Goal: Use online tool/utility: Utilize a website feature to perform a specific function

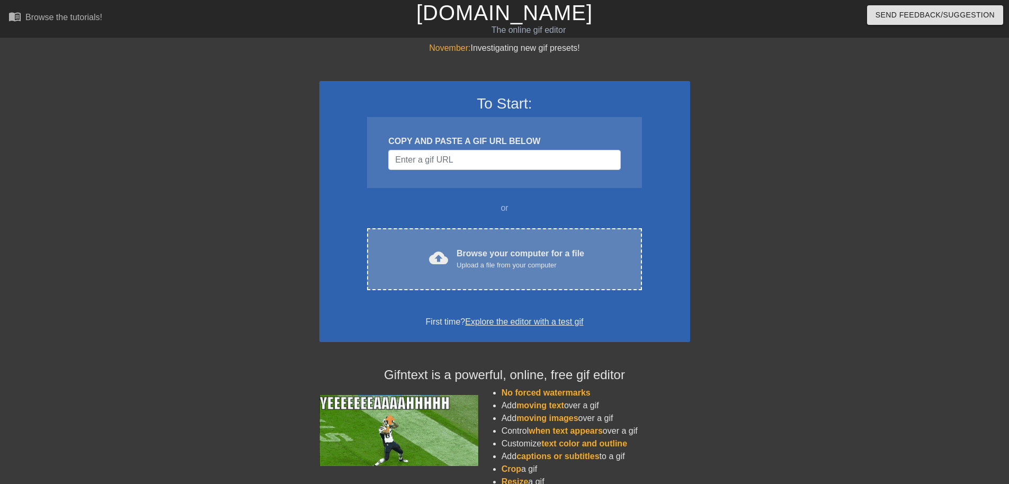
click at [475, 260] on div "Upload a file from your computer" at bounding box center [521, 265] width 128 height 11
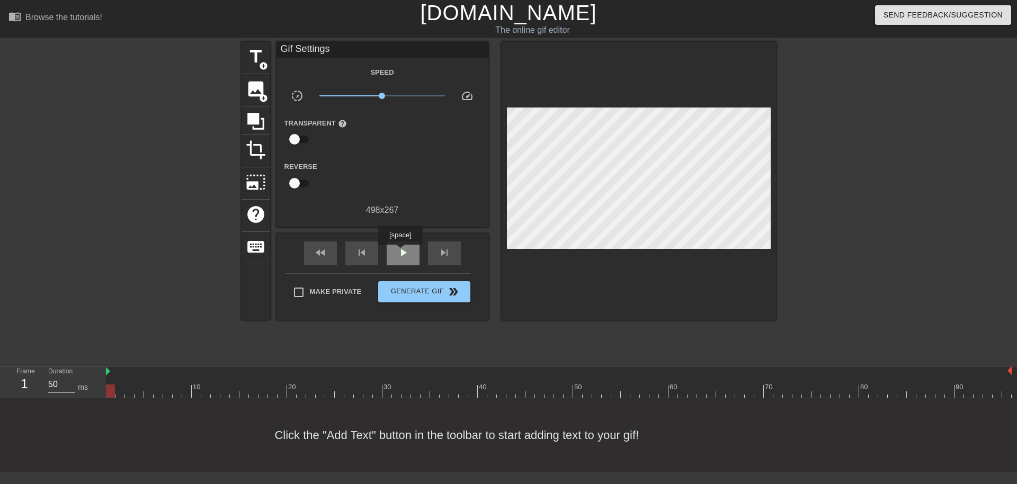
click at [400, 252] on span "play_arrow" at bounding box center [403, 252] width 13 height 13
click at [400, 252] on span "pause" at bounding box center [403, 252] width 13 height 13
click at [255, 118] on icon at bounding box center [255, 121] width 17 height 17
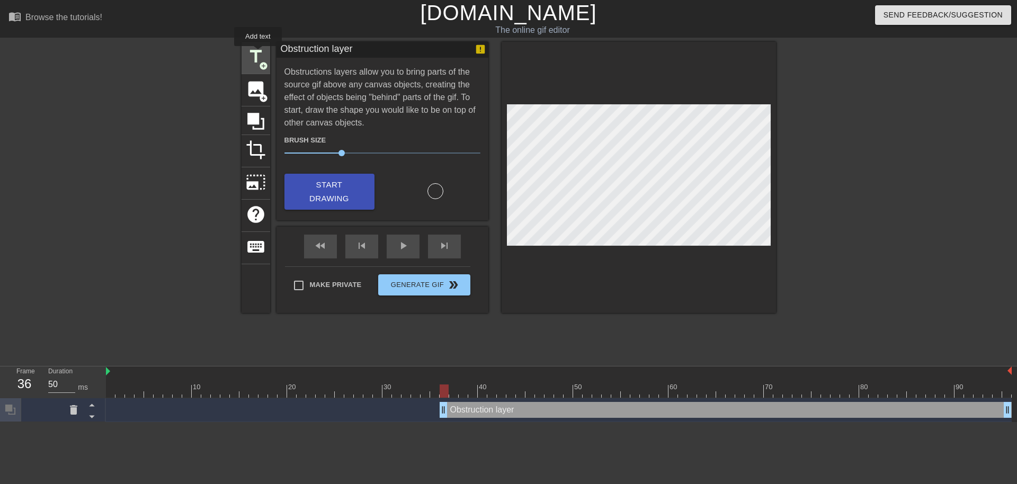
click at [258, 54] on span "title" at bounding box center [256, 57] width 20 height 20
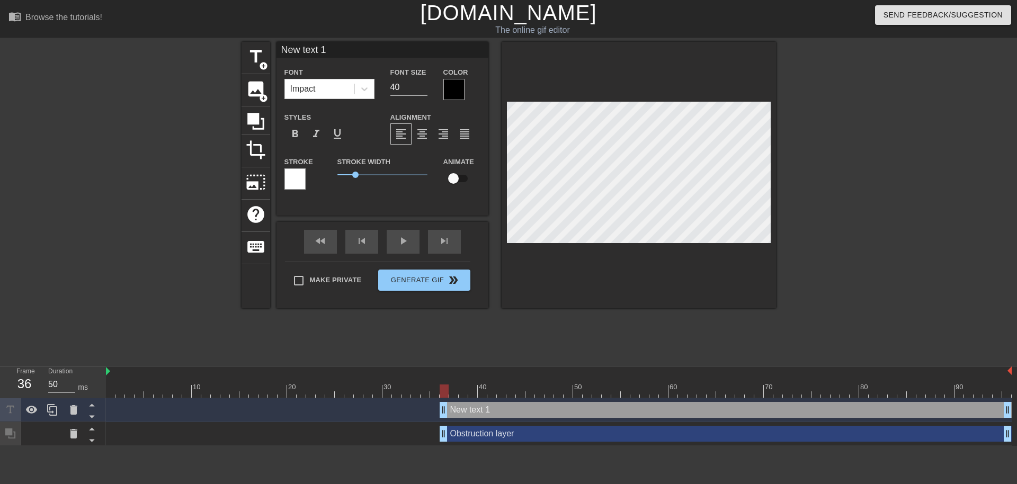
click at [452, 88] on div at bounding box center [453, 89] width 21 height 21
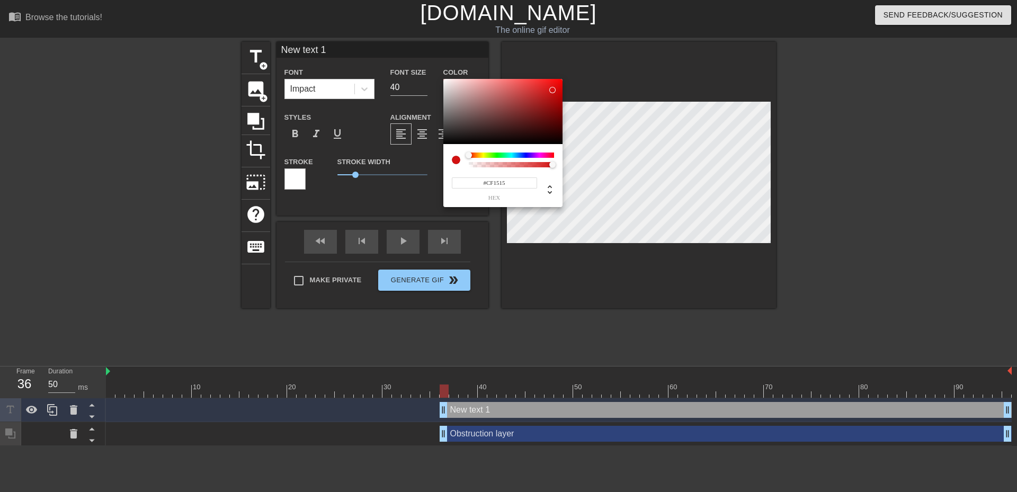
drag, startPoint x: 524, startPoint y: 110, endPoint x: 546, endPoint y: 93, distance: 28.3
click at [550, 91] on div at bounding box center [502, 112] width 119 height 66
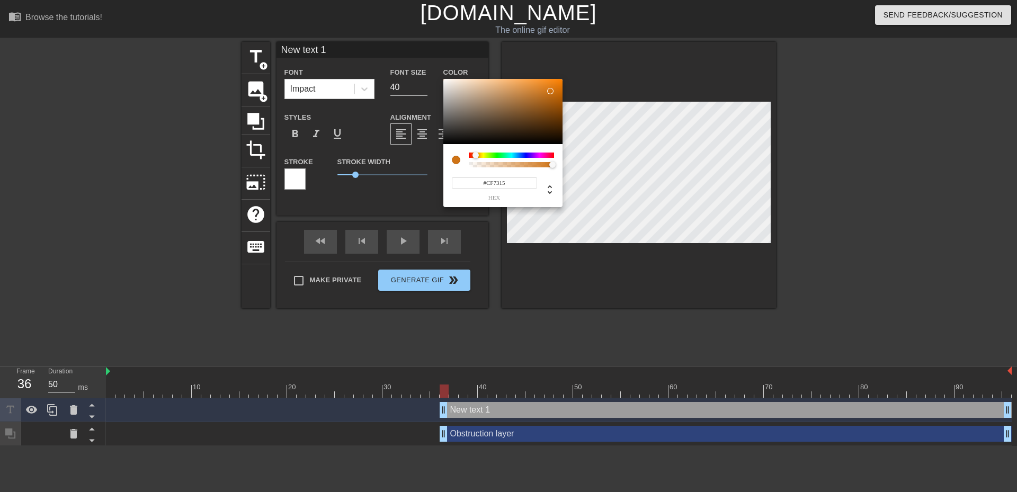
click at [476, 156] on div at bounding box center [479, 156] width 6 height 6
type input "#D9750E"
click at [555, 88] on div at bounding box center [554, 88] width 6 height 6
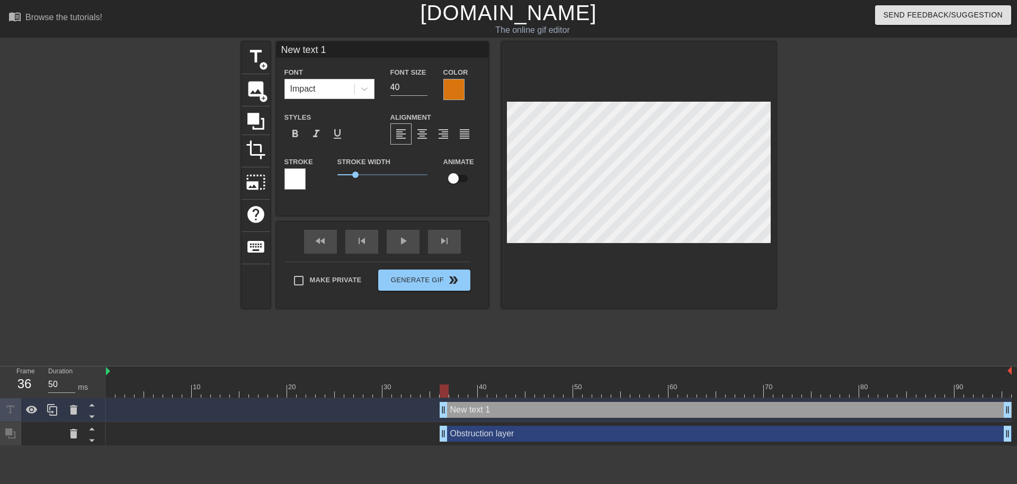
click at [297, 175] on div at bounding box center [294, 178] width 21 height 21
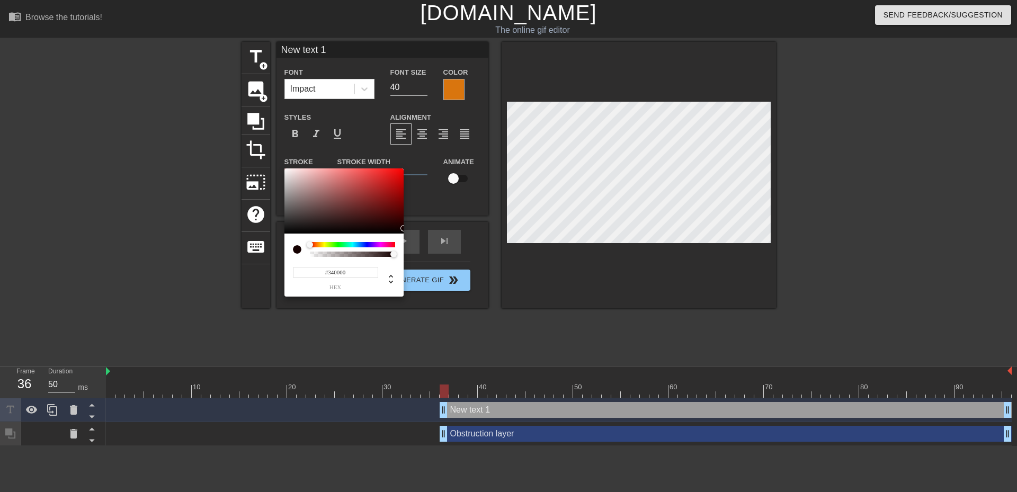
type input "#000000"
drag, startPoint x: 328, startPoint y: 216, endPoint x: 414, endPoint y: 237, distance: 88.4
click at [414, 237] on div "#000000 hex" at bounding box center [508, 246] width 1017 height 492
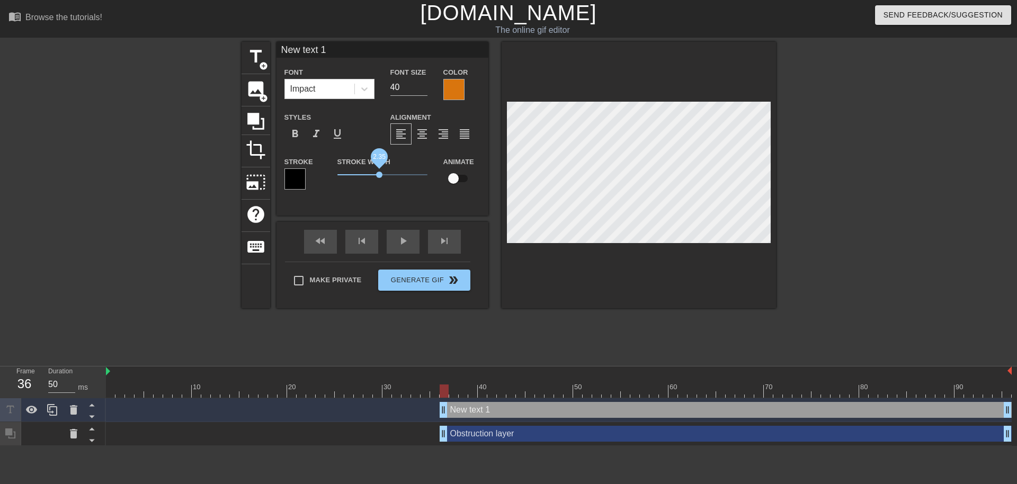
drag, startPoint x: 359, startPoint y: 175, endPoint x: 379, endPoint y: 179, distance: 21.1
click at [379, 179] on span "2.35" at bounding box center [382, 174] width 90 height 13
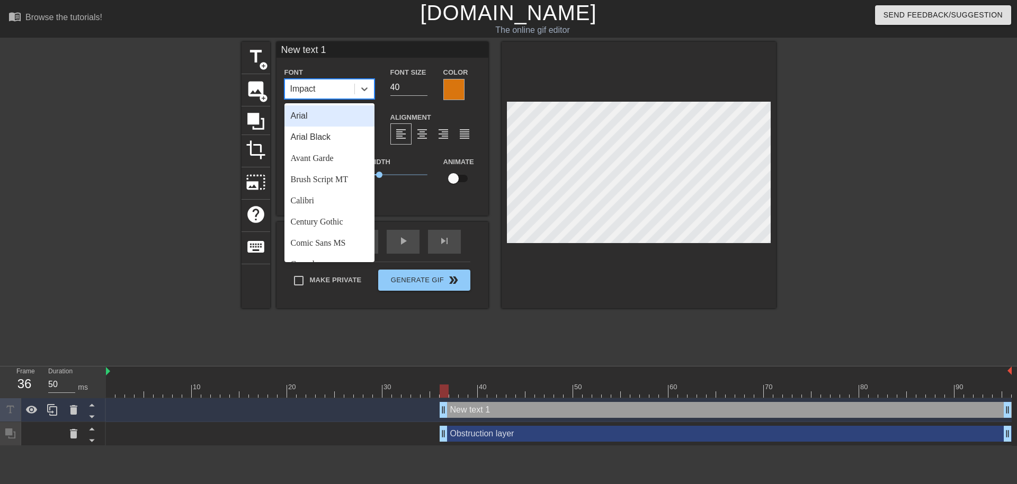
click at [322, 83] on div "Impact" at bounding box center [319, 88] width 69 height 19
click at [326, 89] on div "Impact" at bounding box center [319, 88] width 69 height 19
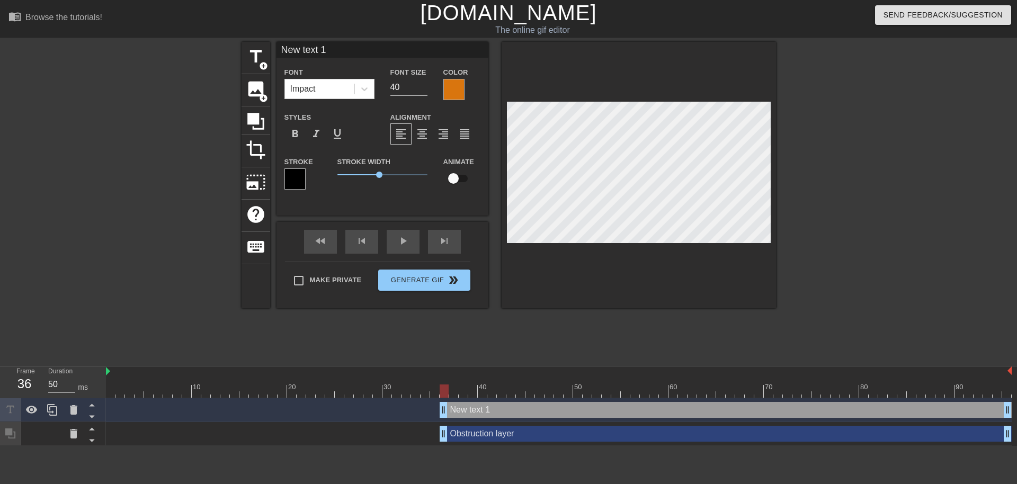
scroll to position [1, 2]
type input "H"
type textarea "H"
type input "He"
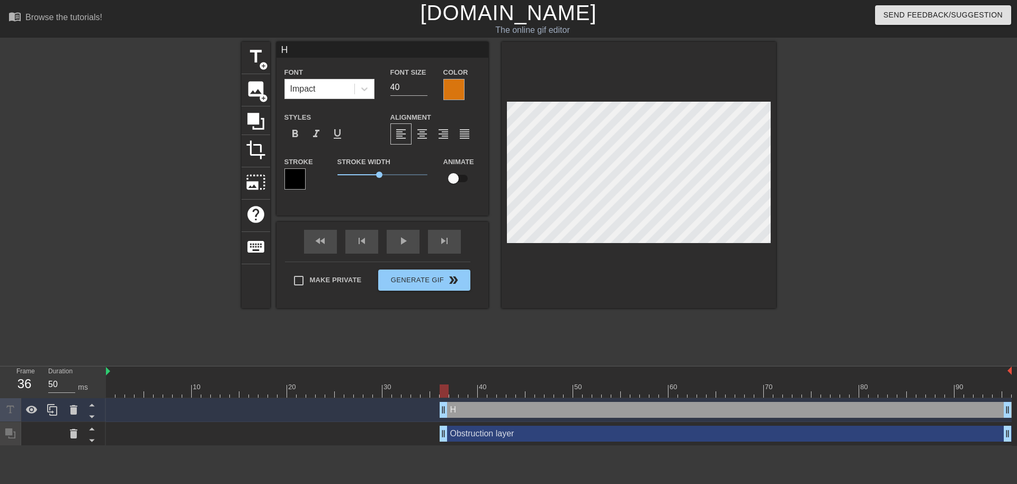
type textarea "He"
type input "Hel"
type textarea "Hel"
type input "Hell"
type textarea "Hell"
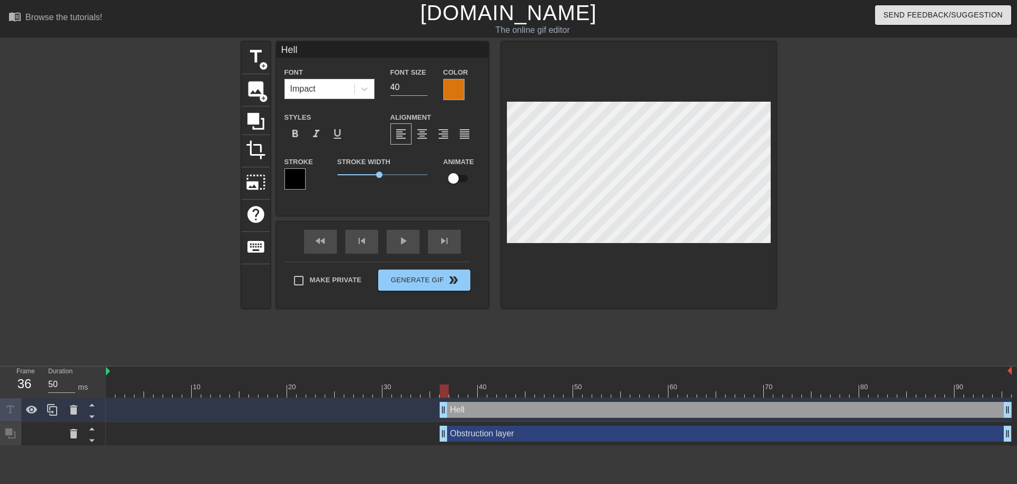
type input "Hellm"
type textarea "Hellm"
type input "Hellmi"
type textarea "Hellmi"
type input "[PERSON_NAME]"
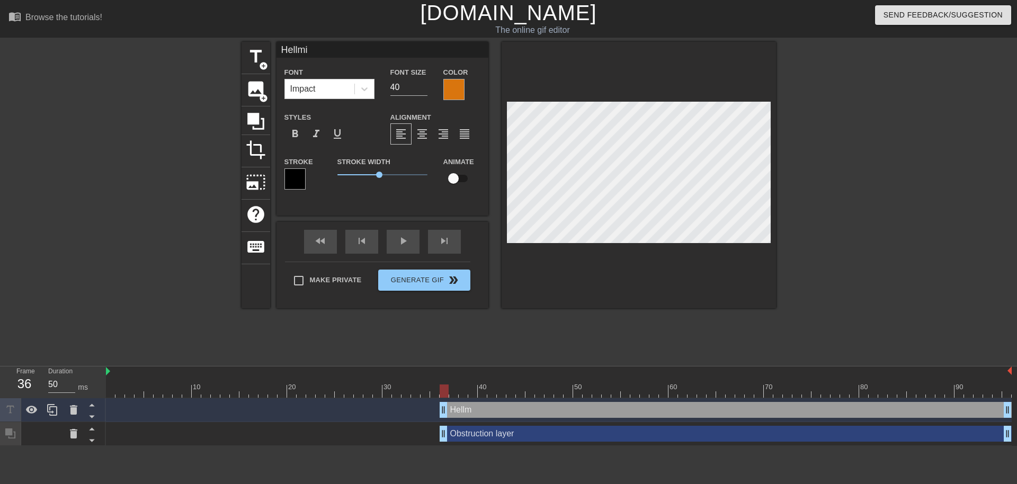
type textarea "[PERSON_NAME]"
type input "Hellmire"
type textarea "Hellmire"
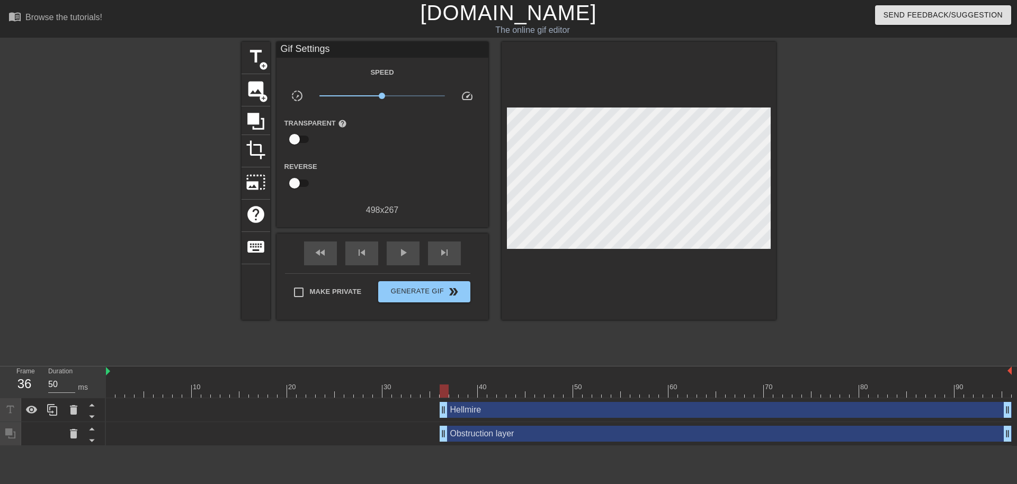
click at [830, 271] on div at bounding box center [868, 201] width 159 height 318
click at [401, 256] on span "play_arrow" at bounding box center [403, 252] width 13 height 13
click at [401, 256] on span "pause" at bounding box center [403, 252] width 13 height 13
drag, startPoint x: 861, startPoint y: 388, endPoint x: 758, endPoint y: 389, distance: 103.3
click at [758, 389] on div at bounding box center [758, 391] width 9 height 13
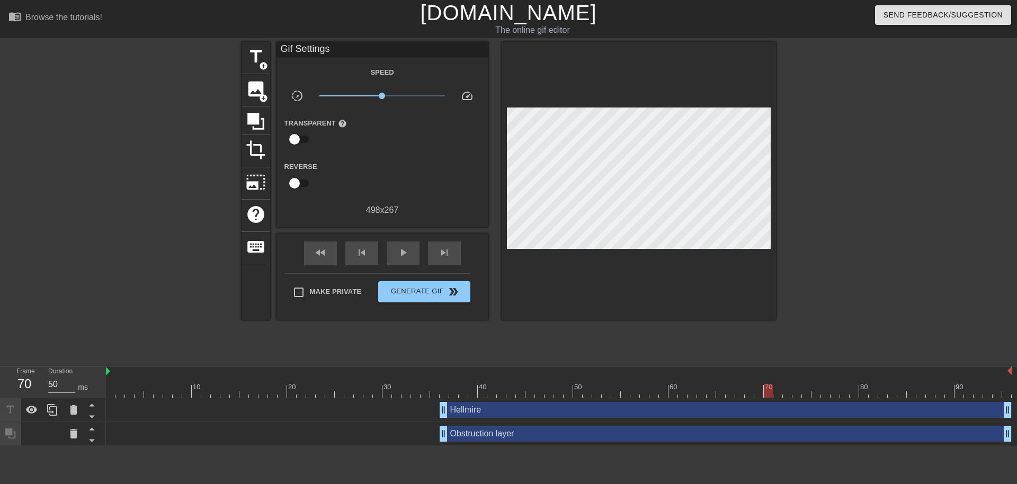
drag, startPoint x: 755, startPoint y: 386, endPoint x: 768, endPoint y: 388, distance: 12.9
click at [768, 388] on div at bounding box center [768, 391] width 9 height 13
drag, startPoint x: 1010, startPoint y: 413, endPoint x: 764, endPoint y: 417, distance: 245.8
click at [764, 417] on div "Hellmire drag_handle drag_handle" at bounding box center [559, 410] width 906 height 16
click at [391, 251] on div "play_arrow" at bounding box center [403, 254] width 33 height 24
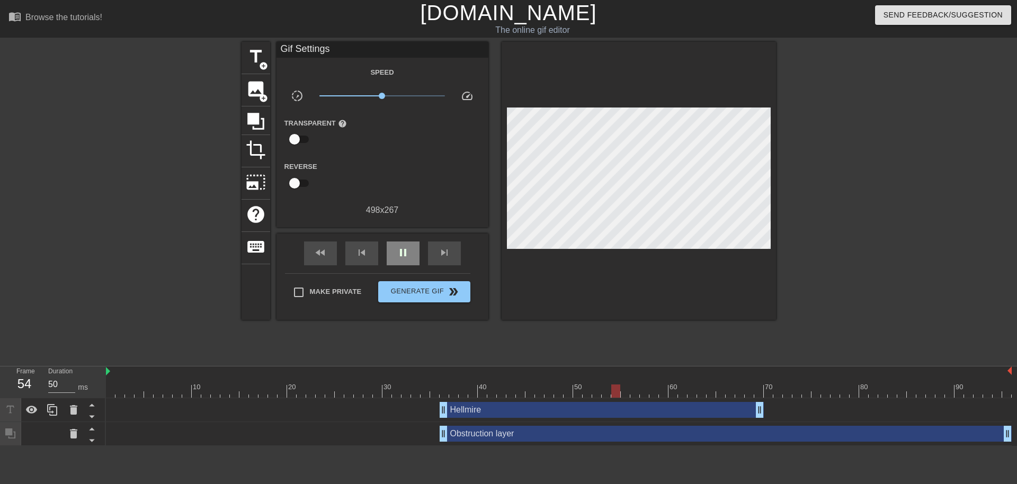
click at [407, 256] on span "pause" at bounding box center [403, 252] width 13 height 13
click at [409, 391] on div at bounding box center [559, 391] width 906 height 13
drag, startPoint x: 396, startPoint y: 391, endPoint x: 365, endPoint y: 391, distance: 30.7
click at [365, 391] on div at bounding box center [367, 391] width 9 height 13
click at [69, 439] on icon at bounding box center [73, 433] width 13 height 13
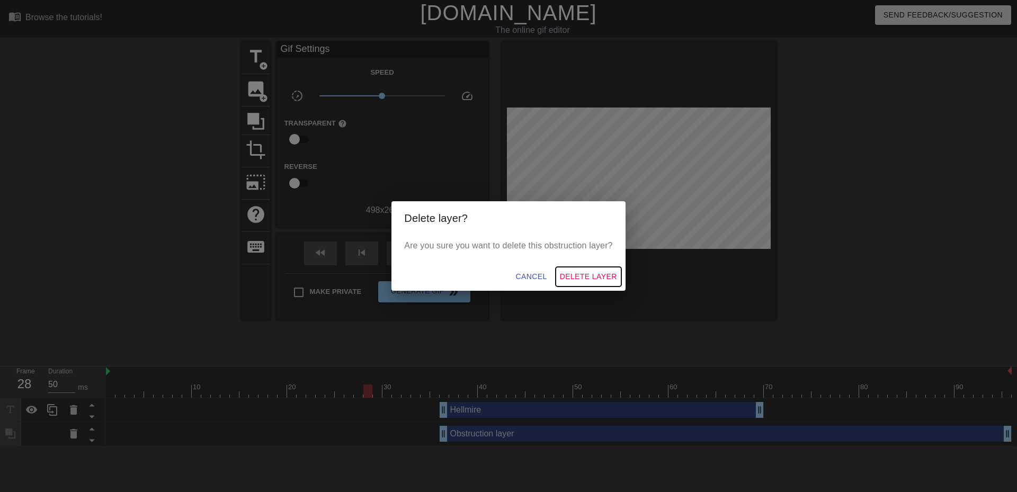
click at [594, 275] on span "Delete Layer" at bounding box center [588, 276] width 57 height 13
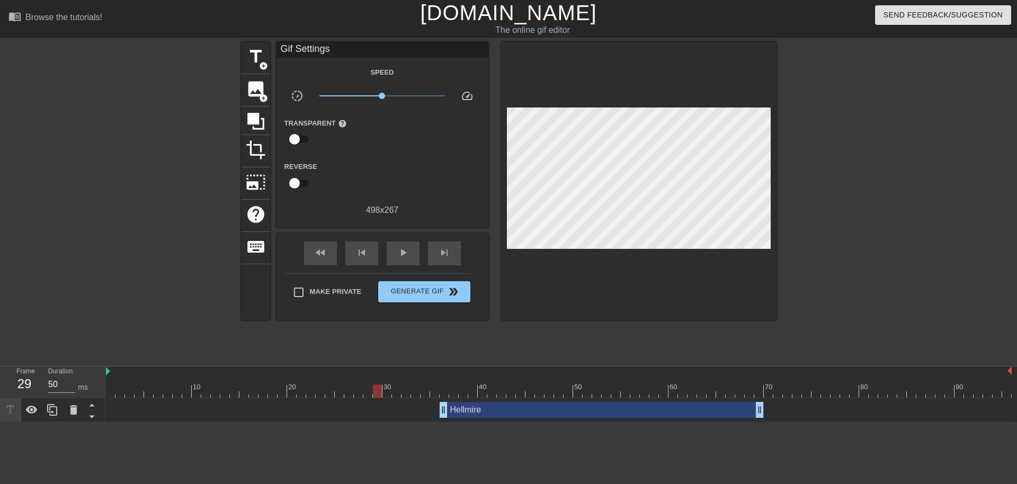
drag, startPoint x: 367, startPoint y: 392, endPoint x: 376, endPoint y: 392, distance: 9.0
click at [376, 392] on div at bounding box center [377, 391] width 9 height 13
drag, startPoint x: 443, startPoint y: 412, endPoint x: 378, endPoint y: 406, distance: 65.9
click at [260, 88] on span "image" at bounding box center [256, 89] width 20 height 20
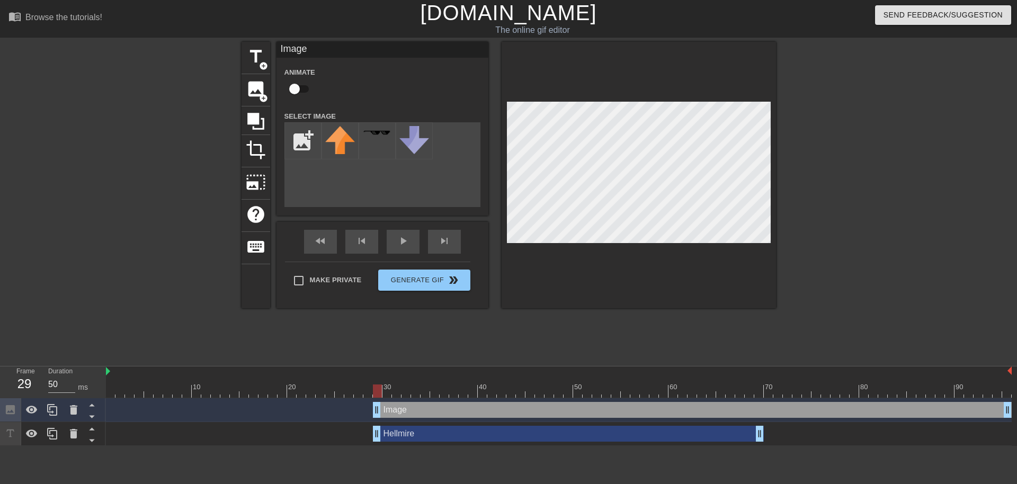
click at [451, 169] on div "add_photo_alternate" at bounding box center [382, 164] width 196 height 85
click at [261, 124] on icon at bounding box center [256, 121] width 20 height 20
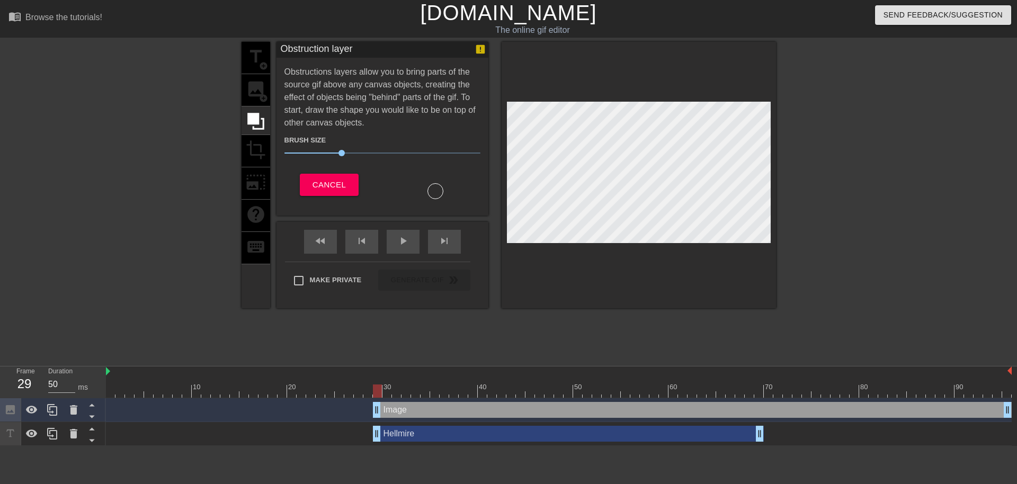
click at [260, 91] on div "title add_circle image add_circle crop photo_size_select_large help keyboard" at bounding box center [256, 175] width 29 height 266
click at [324, 175] on button "Cancel" at bounding box center [329, 185] width 59 height 22
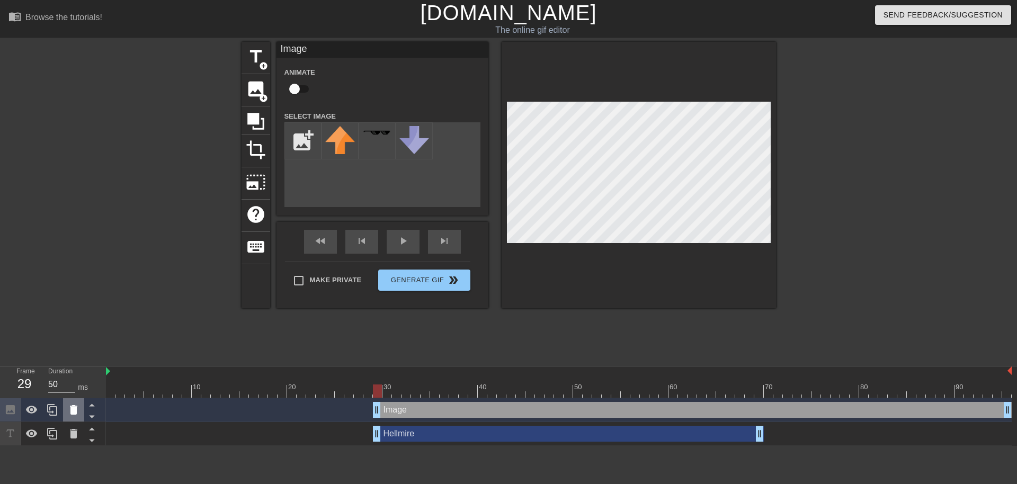
click at [77, 407] on icon at bounding box center [73, 410] width 13 height 13
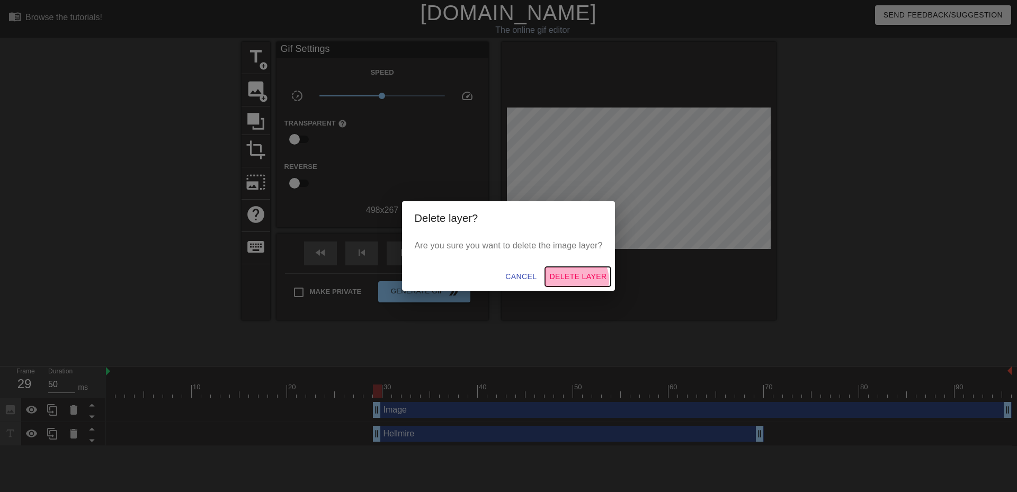
click at [579, 280] on span "Delete Layer" at bounding box center [577, 276] width 57 height 13
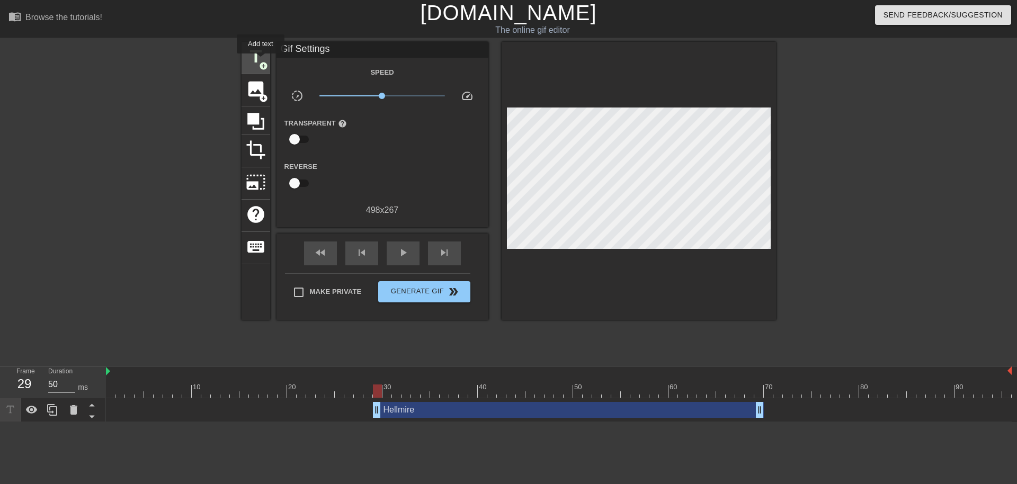
click at [261, 61] on span "add_circle" at bounding box center [263, 65] width 9 height 9
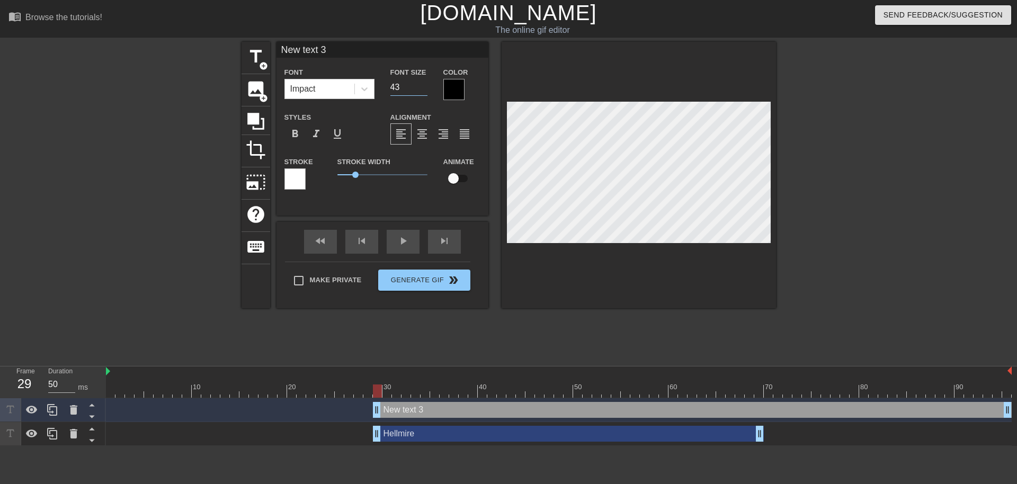
type input "43"
click at [423, 84] on input "43" at bounding box center [408, 87] width 37 height 17
click at [79, 410] on icon at bounding box center [73, 410] width 13 height 13
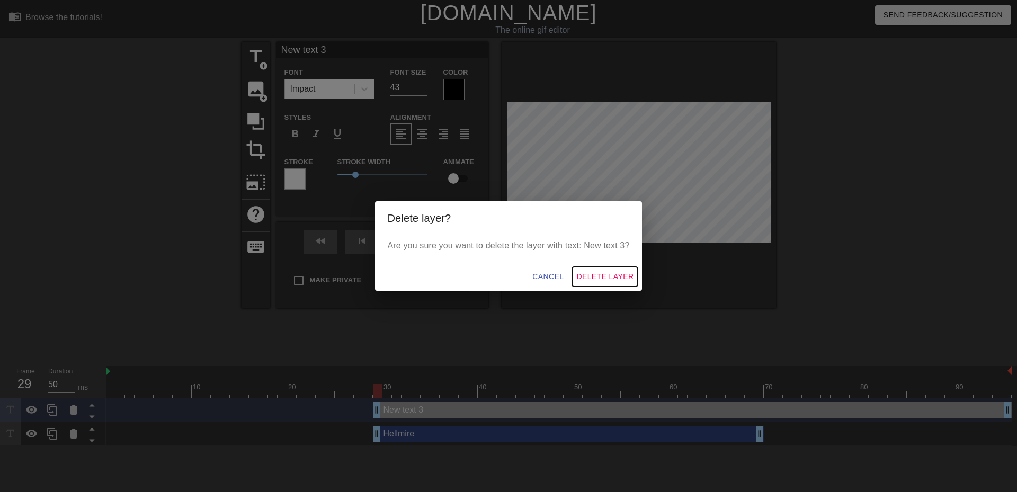
click at [604, 272] on span "Delete Layer" at bounding box center [604, 276] width 57 height 13
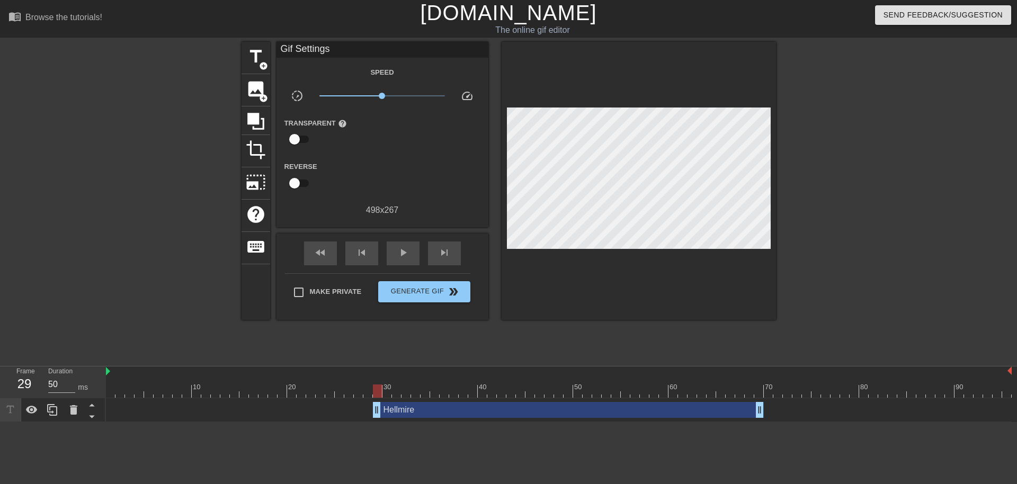
click at [433, 409] on div "Hellmire drag_handle drag_handle" at bounding box center [568, 410] width 391 height 16
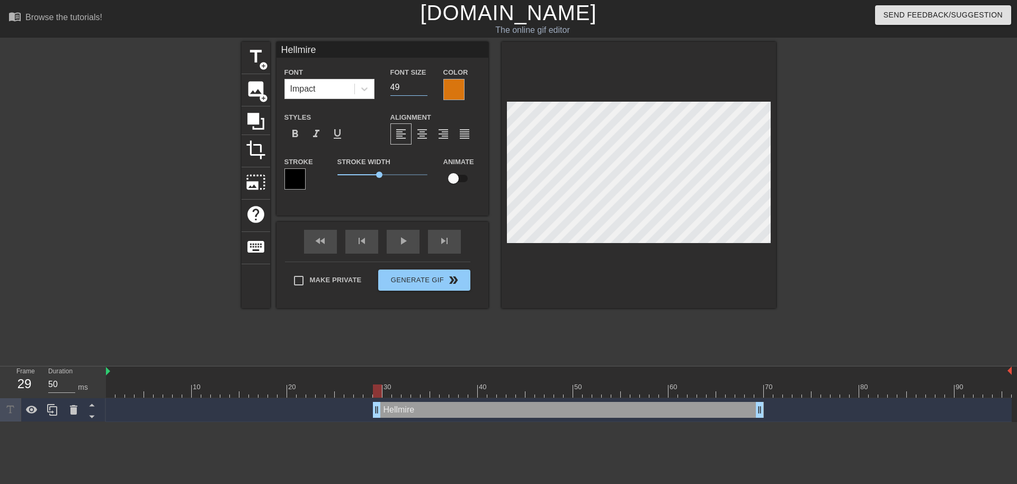
click at [423, 84] on input "49" at bounding box center [408, 87] width 37 height 17
click at [422, 91] on input "48" at bounding box center [408, 87] width 37 height 17
click at [422, 91] on input "47" at bounding box center [408, 87] width 37 height 17
type input "46"
click at [422, 91] on input "46" at bounding box center [408, 87] width 37 height 17
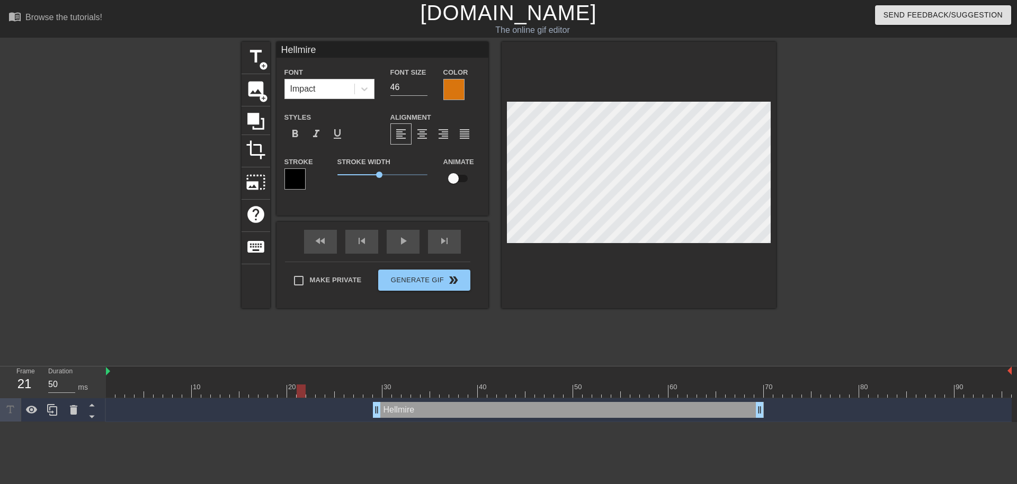
drag, startPoint x: 376, startPoint y: 390, endPoint x: 300, endPoint y: 370, distance: 78.8
click at [298, 387] on div at bounding box center [301, 391] width 9 height 13
click at [410, 237] on div "fast_rewind skip_previous play_arrow skip_next" at bounding box center [382, 242] width 173 height 40
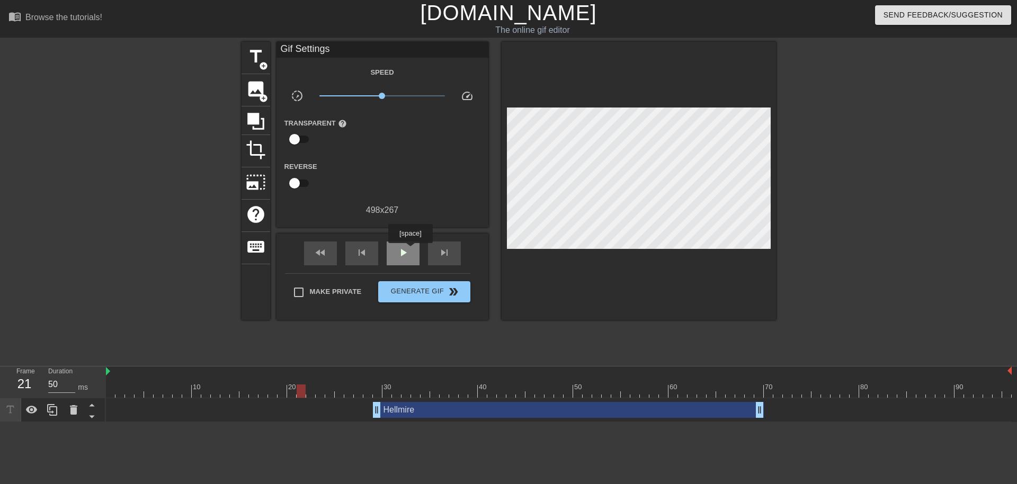
click at [409, 251] on div "play_arrow" at bounding box center [403, 254] width 33 height 24
click at [447, 291] on span "double_arrow" at bounding box center [453, 292] width 13 height 13
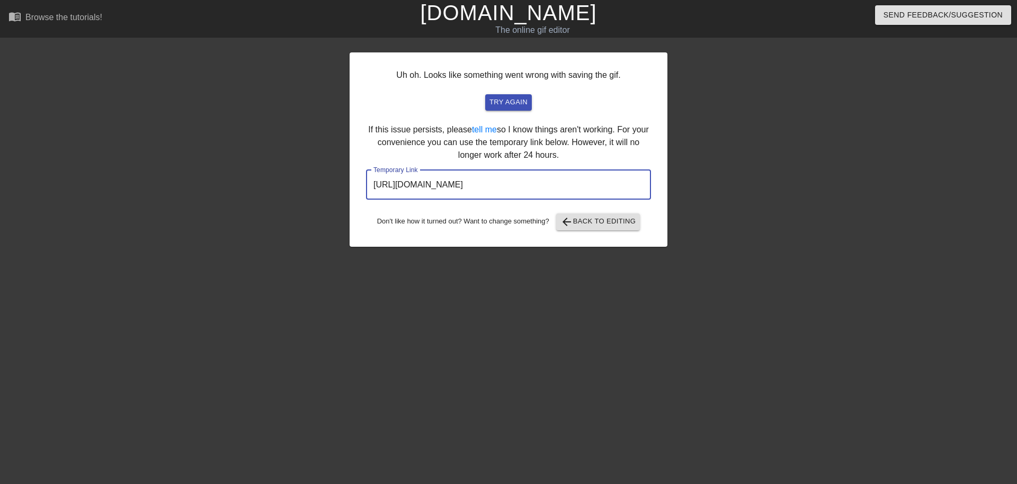
click at [478, 190] on input "[URL][DOMAIN_NAME]" at bounding box center [508, 185] width 285 height 30
click at [408, 69] on div "Uh oh. Looks like something went wrong with saving the gif. try again If this i…" at bounding box center [509, 149] width 318 height 194
click at [440, 183] on input "[URL][DOMAIN_NAME]" at bounding box center [508, 185] width 285 height 30
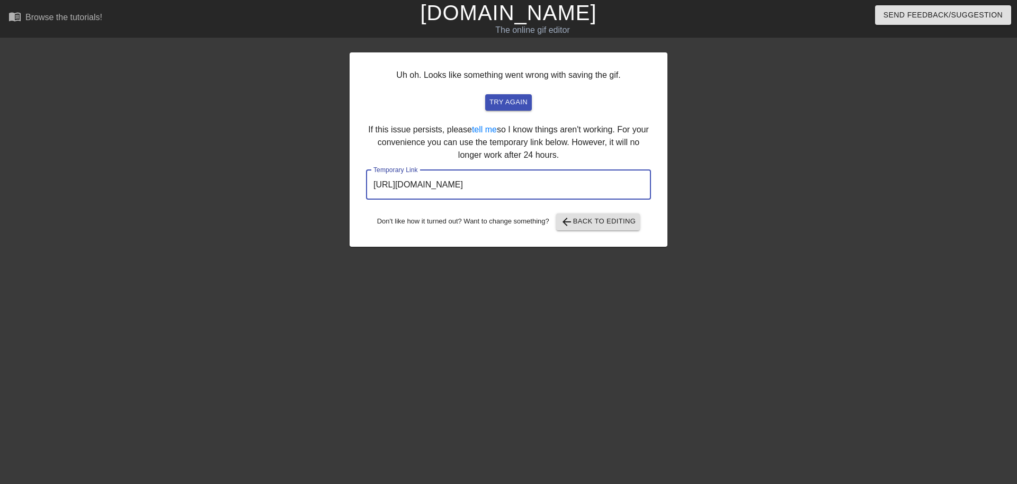
click at [440, 183] on input "[URL][DOMAIN_NAME]" at bounding box center [508, 185] width 285 height 30
click at [594, 233] on div "Uh oh. Looks like something went wrong with saving the gif. try again If this i…" at bounding box center [509, 149] width 318 height 194
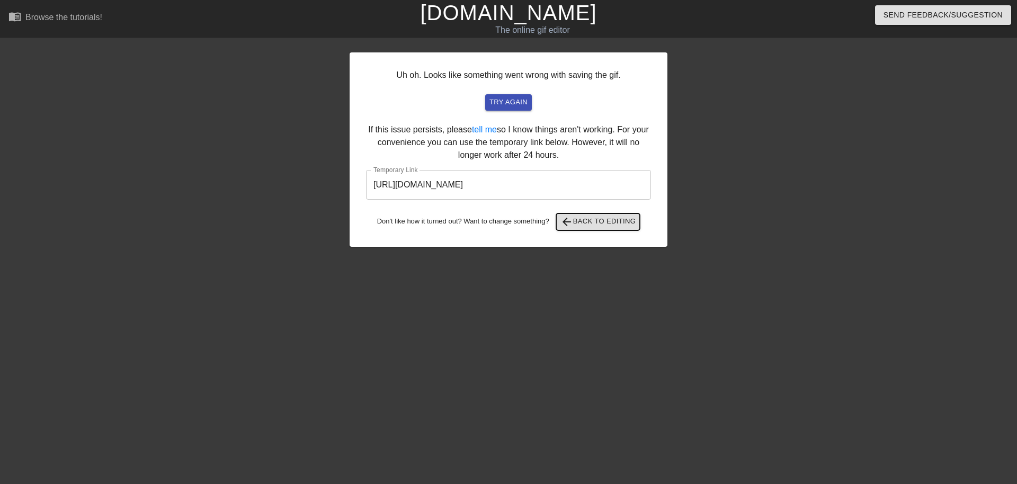
click at [593, 225] on span "arrow_back Back to Editing" at bounding box center [598, 222] width 76 height 13
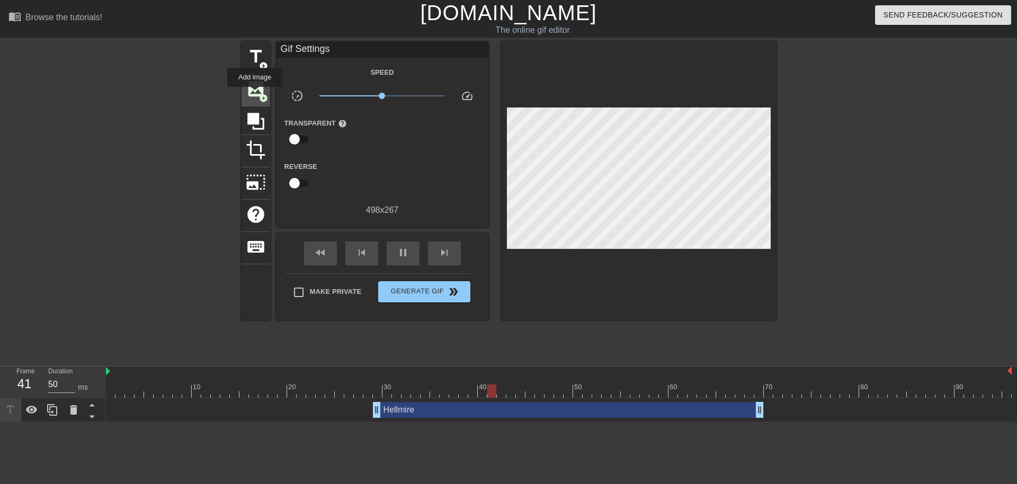
click at [255, 94] on span "image" at bounding box center [256, 89] width 20 height 20
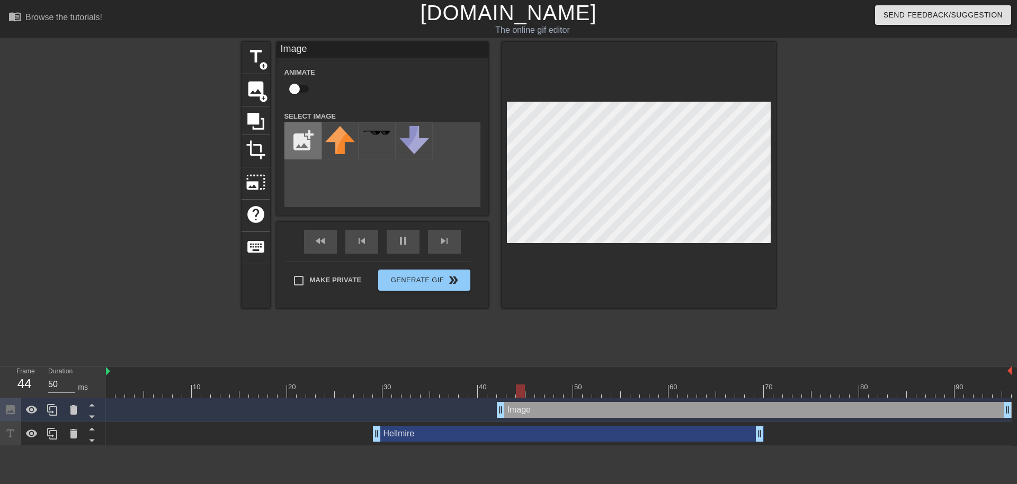
click at [301, 147] on input "file" at bounding box center [303, 141] width 36 height 36
type input "C:\fakepath\9th Logo.png"
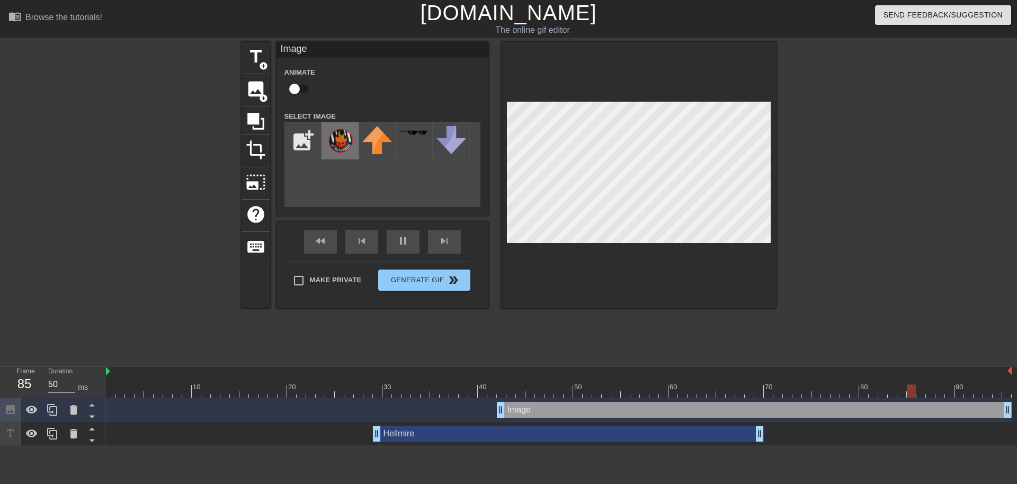
click at [351, 148] on img at bounding box center [340, 141] width 30 height 30
click at [338, 141] on img at bounding box center [340, 141] width 30 height 30
click at [343, 153] on img at bounding box center [340, 141] width 30 height 30
click at [344, 144] on img at bounding box center [340, 141] width 30 height 30
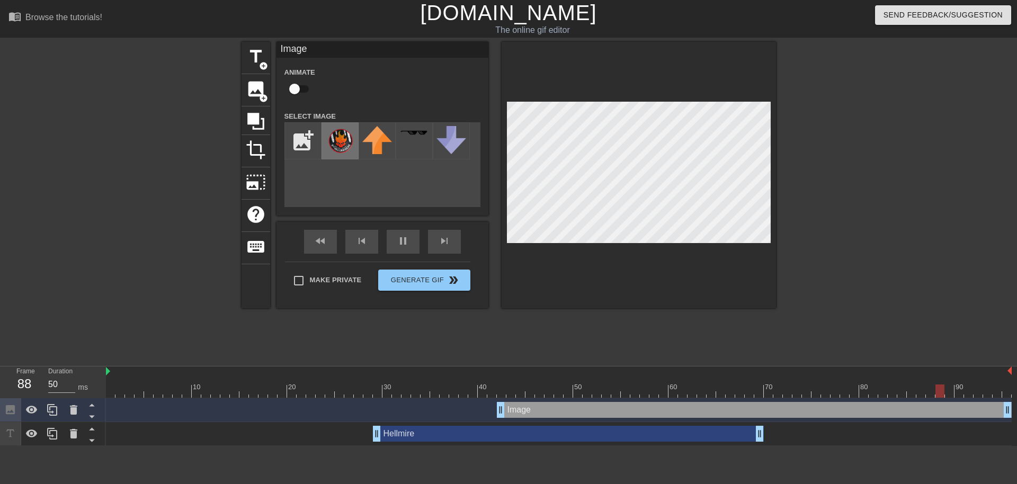
click at [340, 142] on img at bounding box center [340, 141] width 30 height 30
click at [512, 405] on div "Image drag_handle drag_handle" at bounding box center [754, 410] width 515 height 16
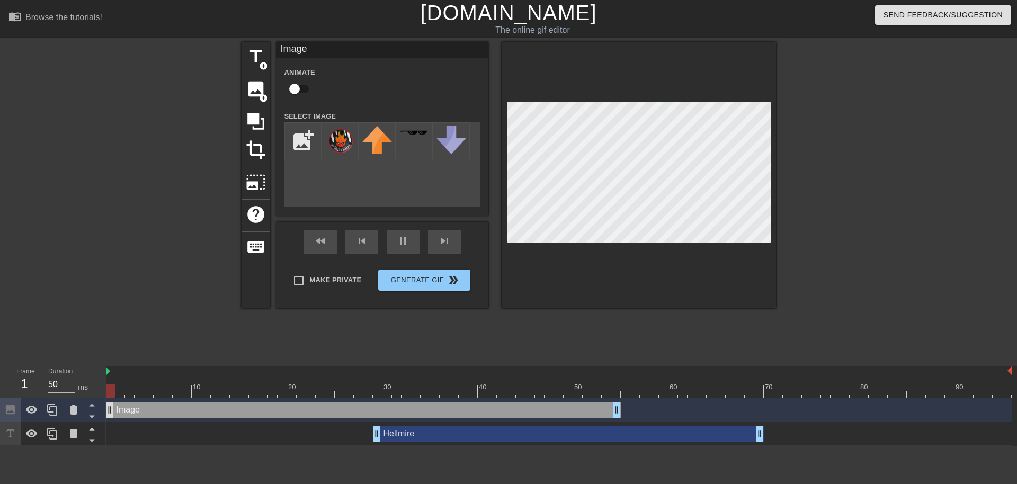
drag, startPoint x: 520, startPoint y: 413, endPoint x: 106, endPoint y: 412, distance: 413.2
click at [106, 412] on div "Image drag_handle drag_handle" at bounding box center [363, 410] width 515 height 16
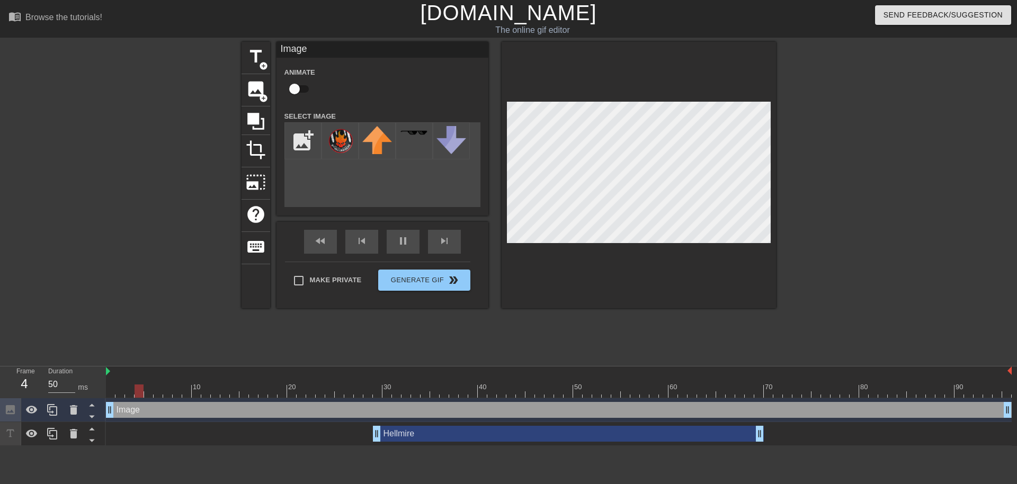
drag, startPoint x: 619, startPoint y: 411, endPoint x: 1017, endPoint y: 406, distance: 397.3
click at [1009, 406] on div "Image drag_handle drag_handle Hellmire drag_handle drag_handle" at bounding box center [561, 422] width 911 height 48
click at [290, 414] on div "Image drag_handle drag_handle" at bounding box center [559, 410] width 906 height 16
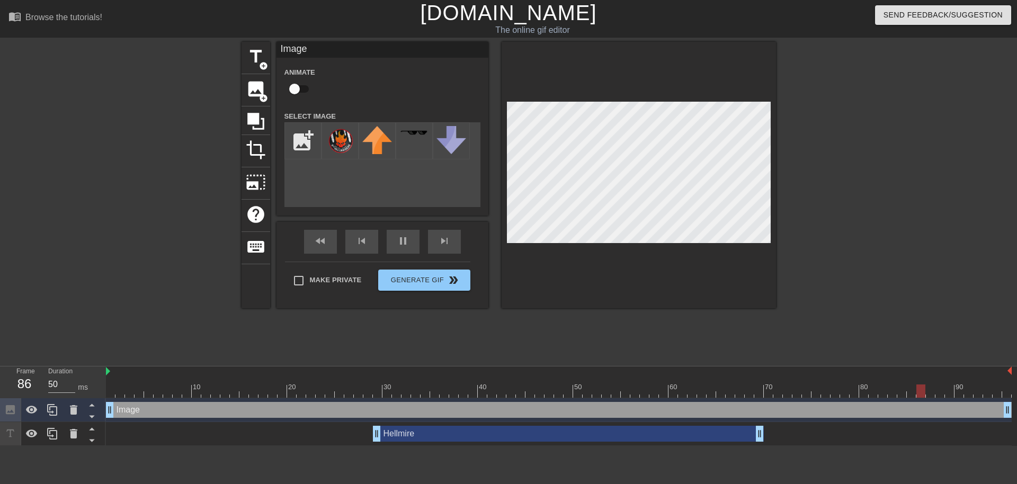
click at [290, 414] on div "Image drag_handle drag_handle" at bounding box center [559, 410] width 906 height 16
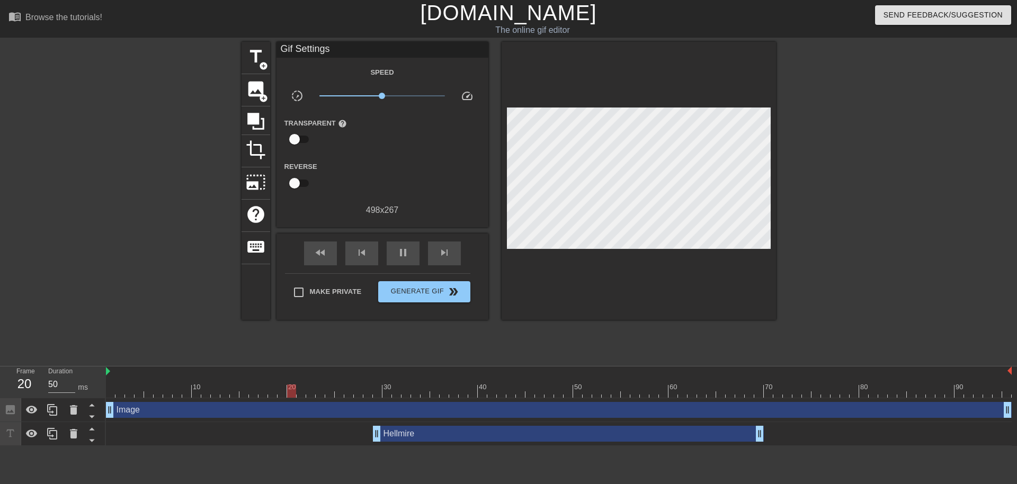
click at [580, 243] on div at bounding box center [639, 181] width 274 height 278
click at [421, 414] on div "Image drag_handle drag_handle" at bounding box center [559, 410] width 906 height 16
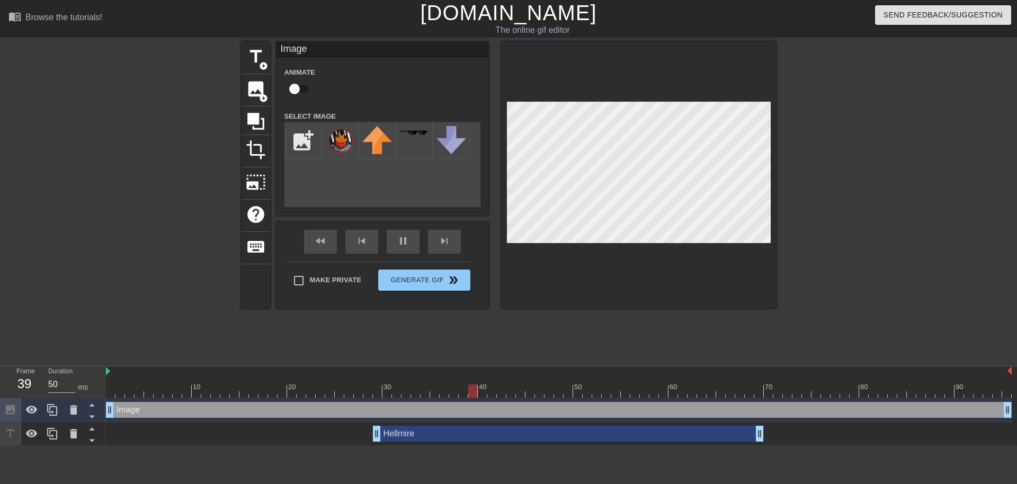
click at [823, 172] on div at bounding box center [868, 201] width 159 height 318
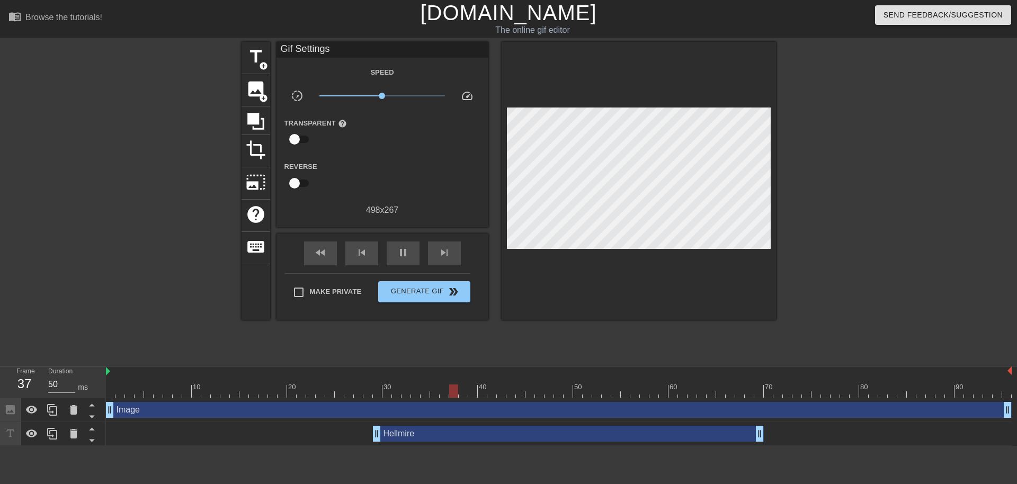
click at [846, 155] on div at bounding box center [868, 201] width 159 height 318
click at [447, 292] on span "double_arrow" at bounding box center [453, 292] width 13 height 13
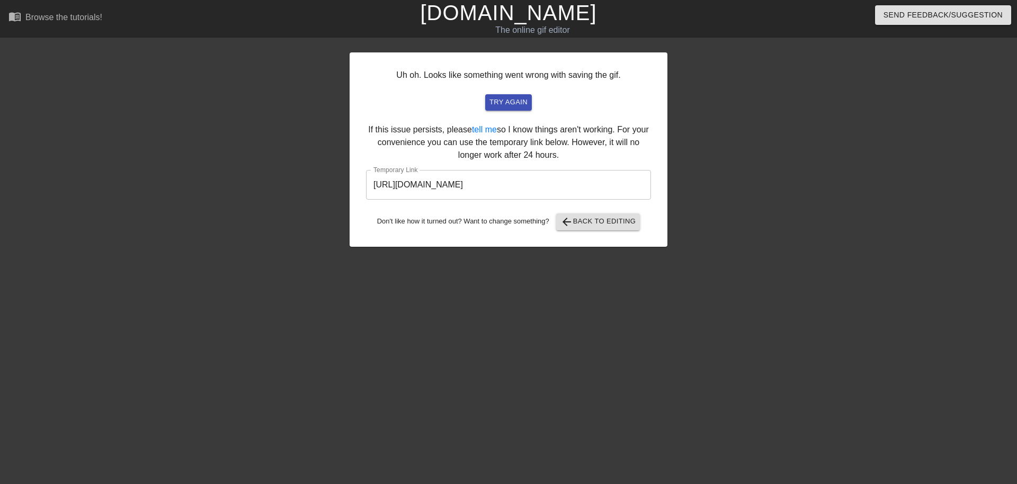
click at [496, 181] on input "[URL][DOMAIN_NAME]" at bounding box center [508, 185] width 285 height 30
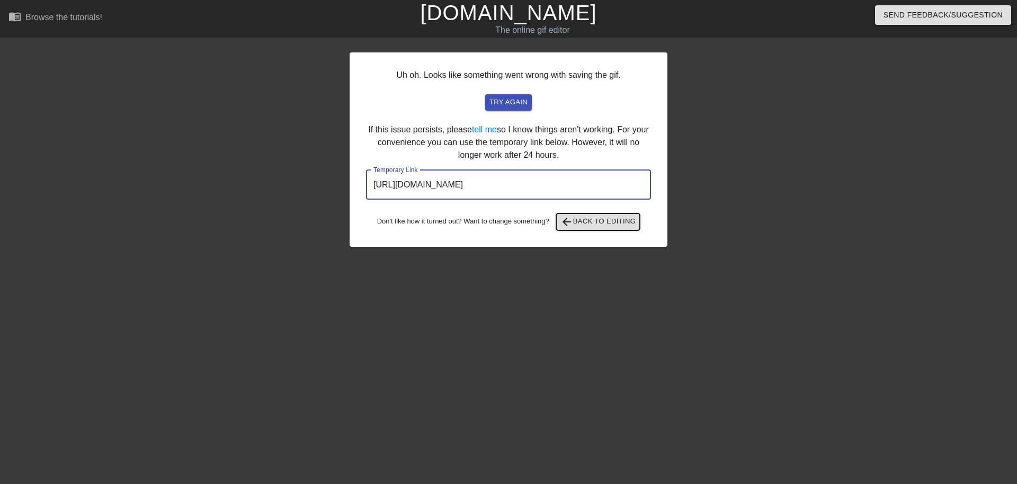
click at [592, 229] on button "arrow_back Back to Editing" at bounding box center [598, 221] width 84 height 17
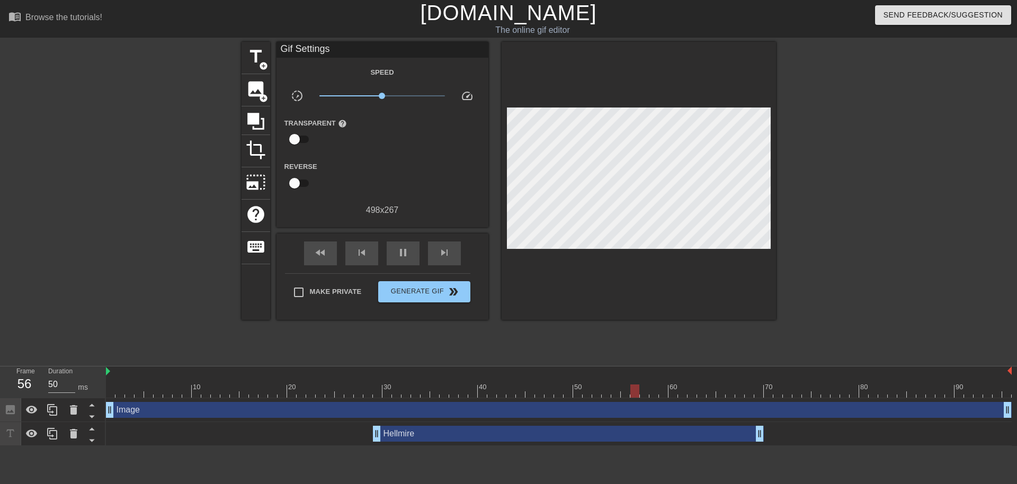
click at [425, 414] on div "Image drag_handle drag_handle" at bounding box center [559, 410] width 906 height 16
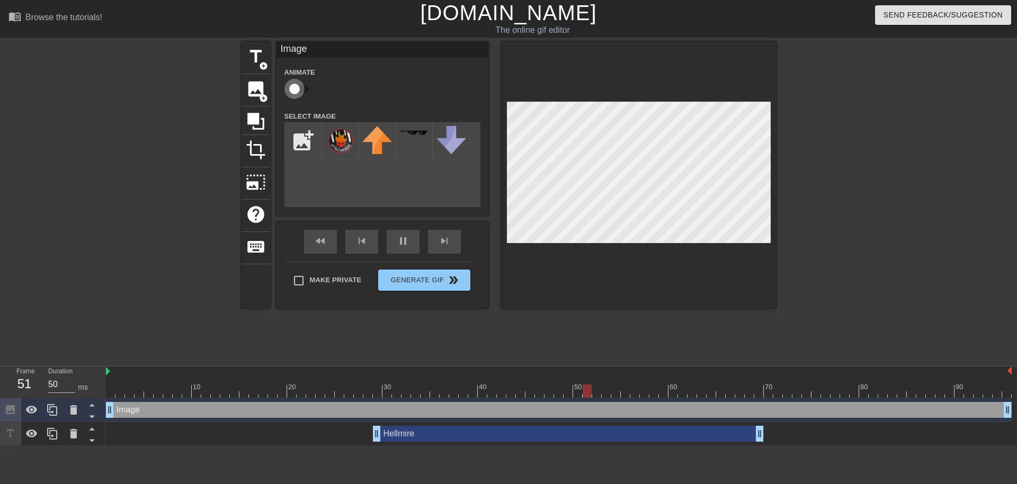
click at [299, 86] on input "checkbox" at bounding box center [294, 89] width 60 height 20
click at [298, 85] on input "checkbox" at bounding box center [304, 89] width 60 height 20
checkbox input "false"
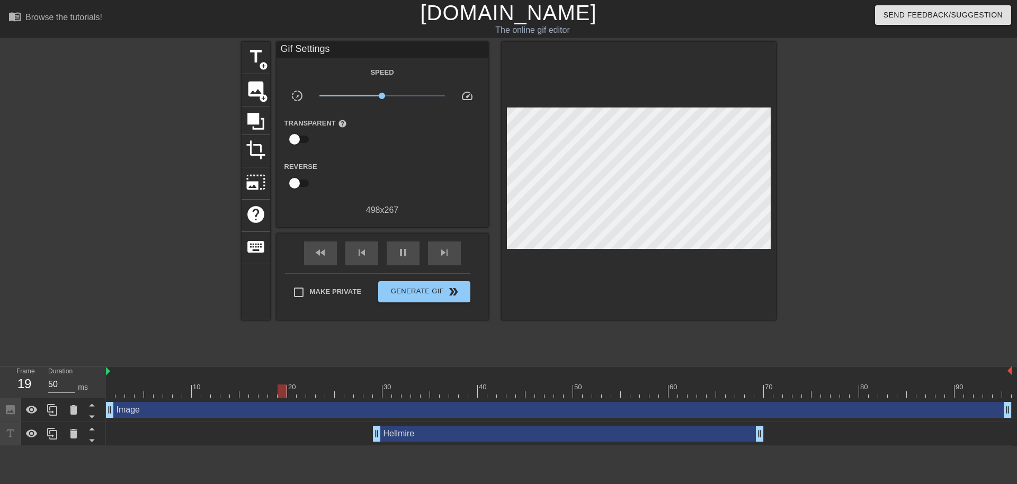
click at [863, 237] on div at bounding box center [868, 201] width 159 height 318
click at [907, 215] on div at bounding box center [868, 201] width 159 height 318
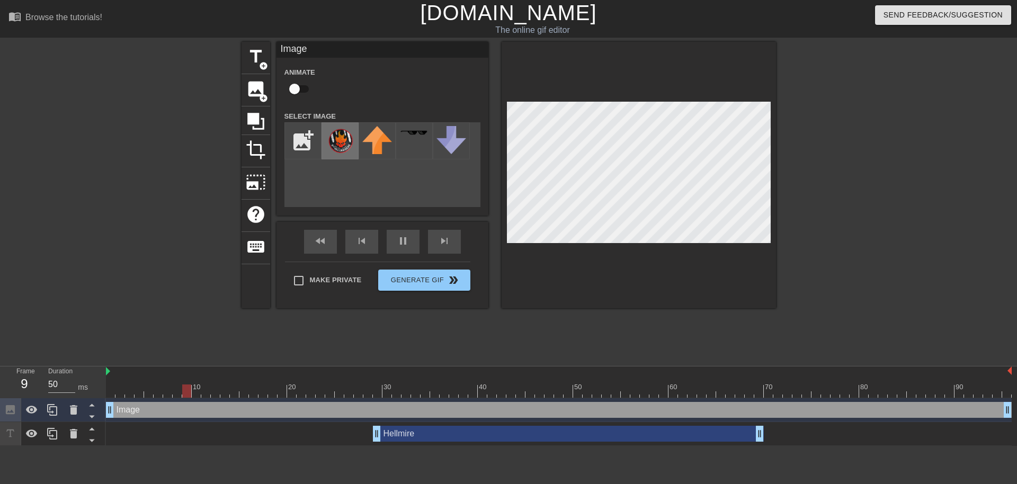
click at [340, 145] on img at bounding box center [340, 141] width 30 height 30
click at [221, 414] on div "Image drag_handle drag_handle" at bounding box center [559, 410] width 906 height 16
click at [49, 417] on div at bounding box center [52, 409] width 21 height 23
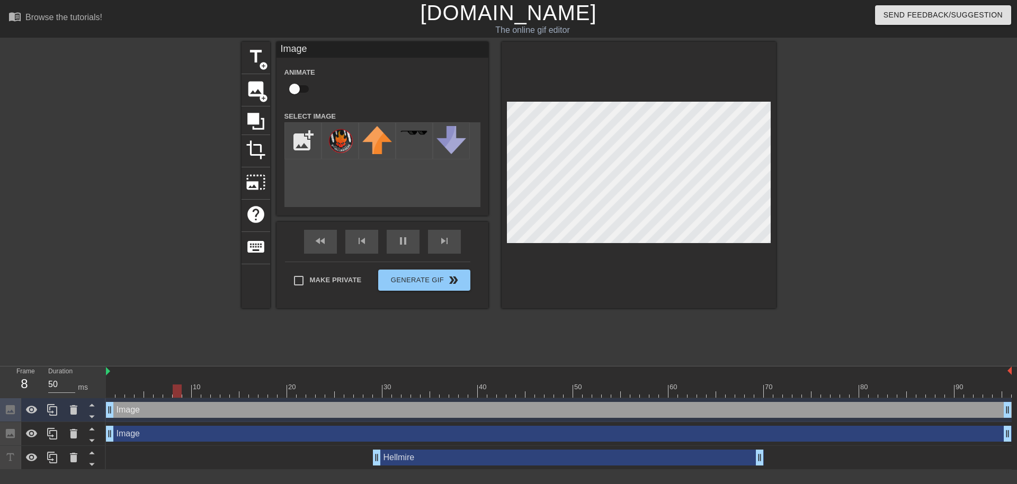
click at [854, 225] on div at bounding box center [868, 201] width 159 height 318
click at [843, 216] on div at bounding box center [868, 201] width 159 height 318
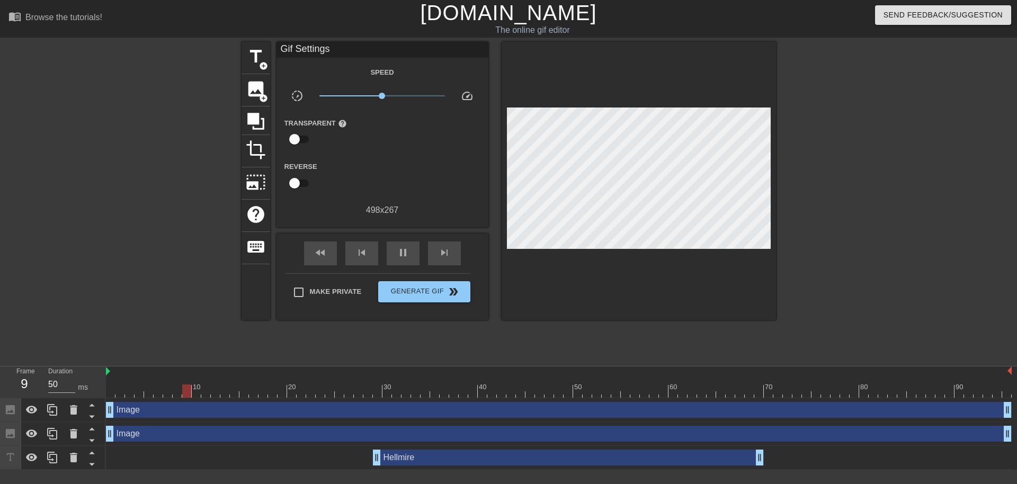
click at [836, 219] on div at bounding box center [868, 201] width 159 height 318
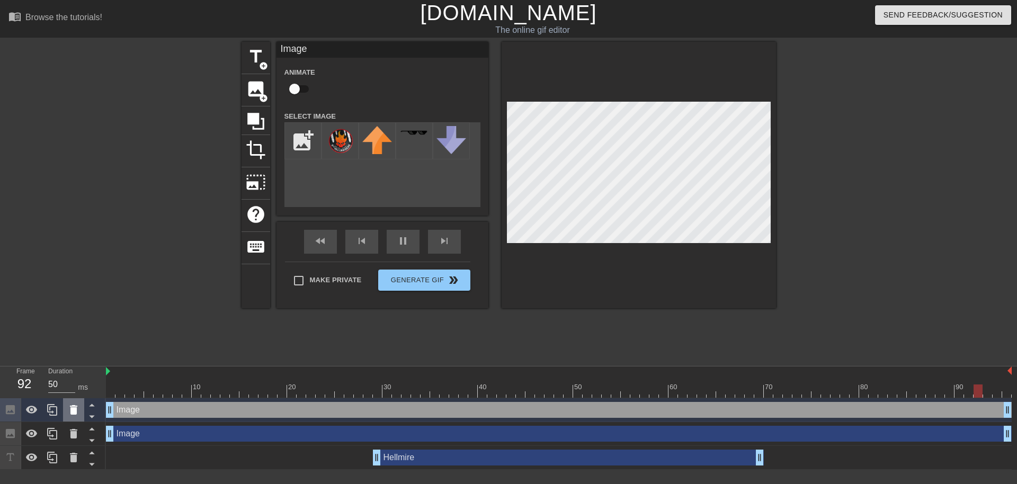
click at [74, 404] on icon at bounding box center [73, 410] width 13 height 13
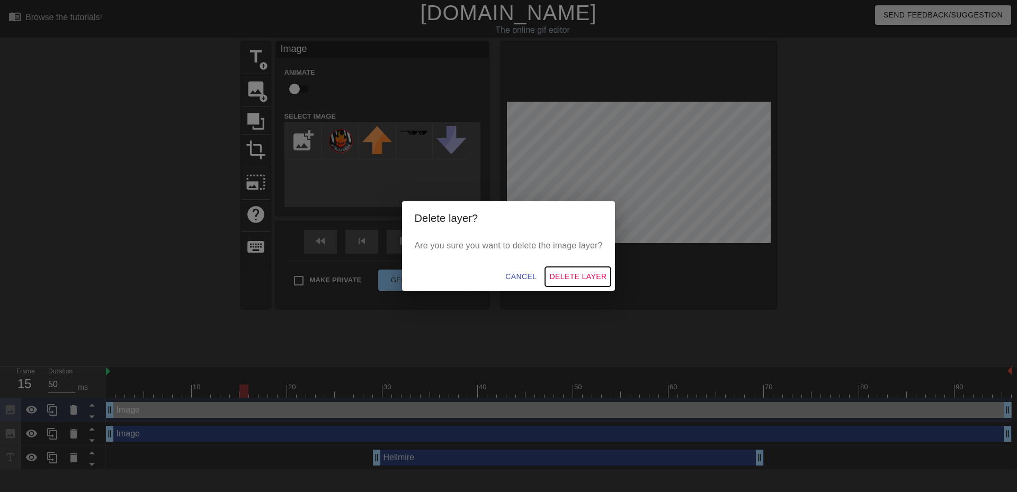
click at [584, 277] on span "Delete Layer" at bounding box center [577, 276] width 57 height 13
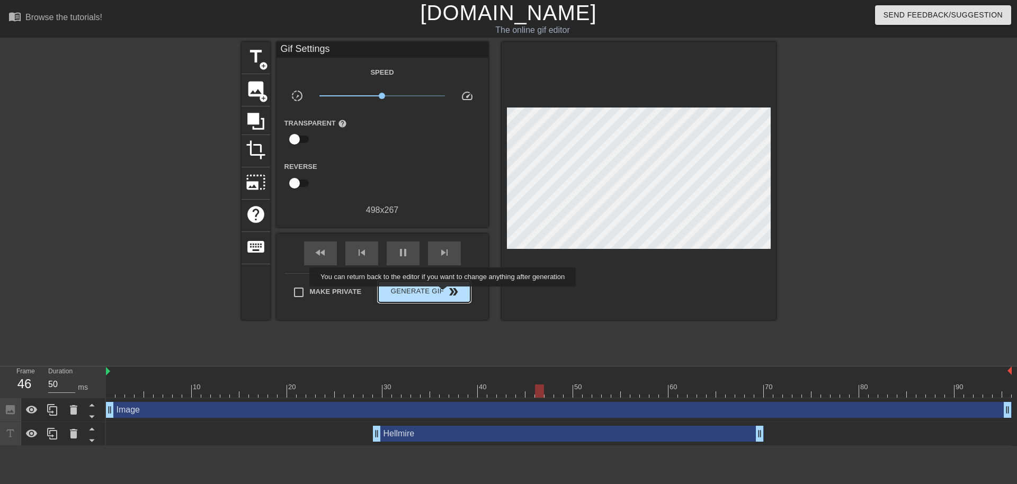
click at [435, 294] on span "Generate Gif double_arrow" at bounding box center [423, 292] width 83 height 13
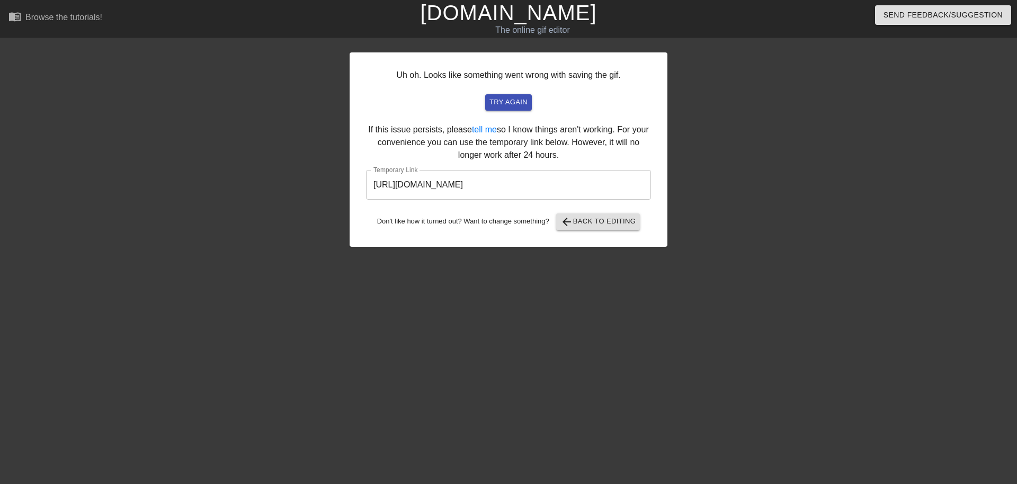
click at [530, 192] on input "[URL][DOMAIN_NAME]" at bounding box center [508, 185] width 285 height 30
click at [614, 230] on button "arrow_back Back to Editing" at bounding box center [598, 221] width 84 height 17
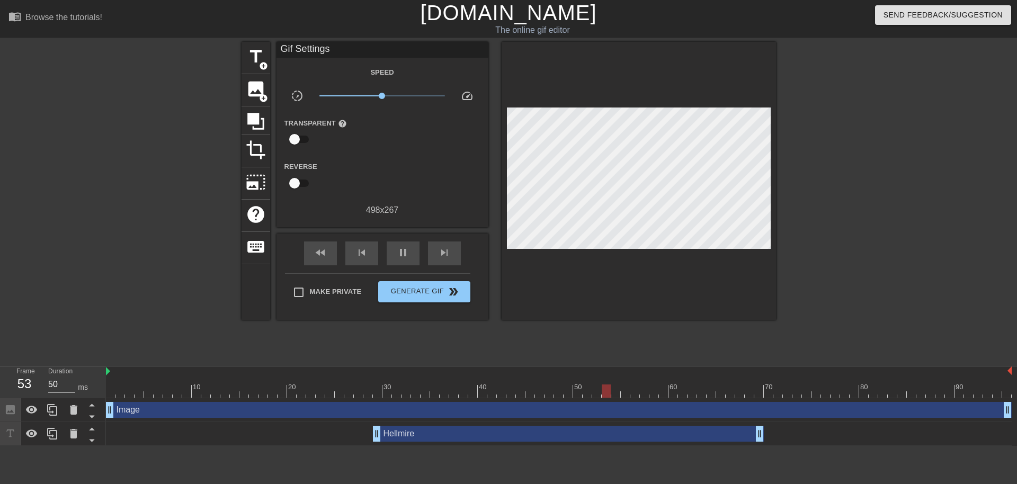
click at [430, 434] on div "Hellmire drag_handle drag_handle" at bounding box center [568, 434] width 391 height 16
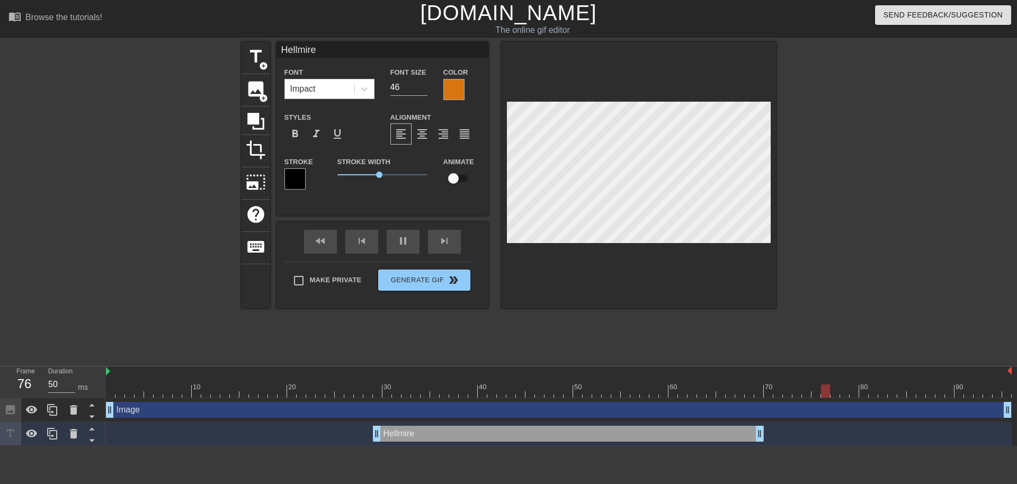
click at [292, 180] on div at bounding box center [294, 178] width 21 height 21
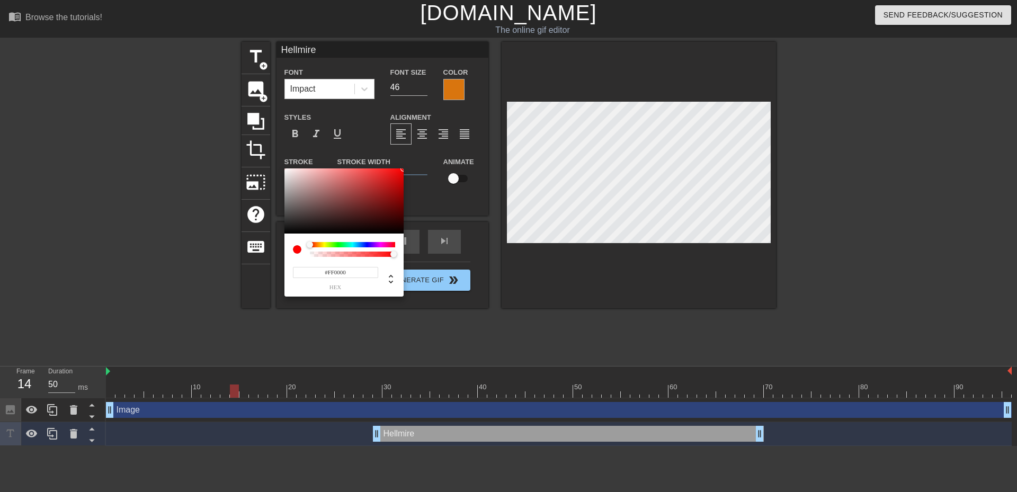
drag, startPoint x: 365, startPoint y: 198, endPoint x: 416, endPoint y: 161, distance: 63.7
click at [416, 161] on div "#FF0000 hex" at bounding box center [508, 246] width 1017 height 492
drag, startPoint x: 382, startPoint y: 180, endPoint x: 364, endPoint y: 204, distance: 30.3
click at [364, 204] on div at bounding box center [343, 201] width 119 height 66
type input "#050505"
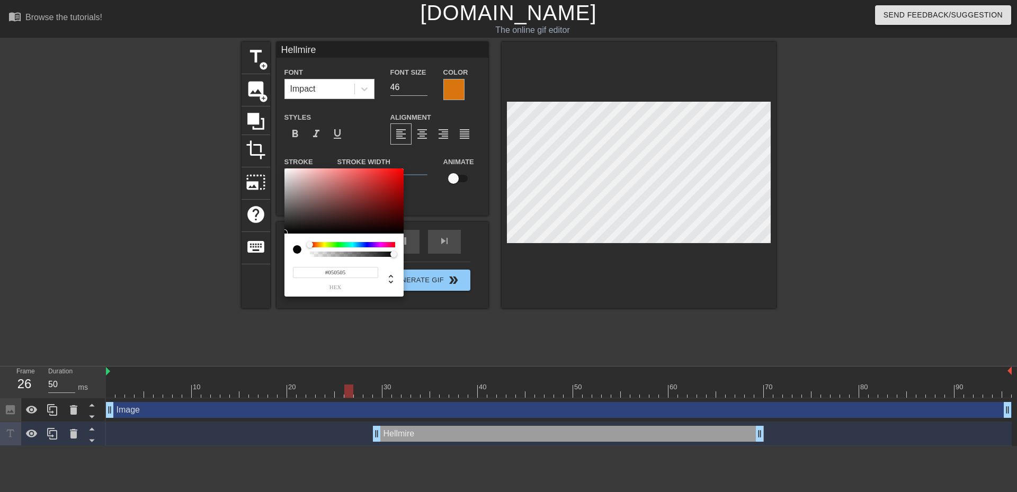
click at [286, 233] on div at bounding box center [284, 232] width 6 height 6
